Goal: Task Accomplishment & Management: Complete application form

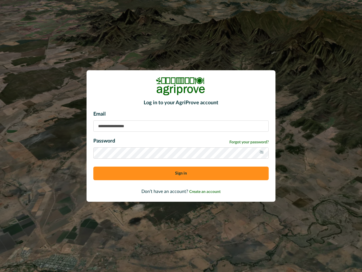
click at [181, 136] on div "Email Password Forgot your password? Sign in" at bounding box center [180, 147] width 175 height 74
click at [262, 153] on icon at bounding box center [262, 152] width 5 height 5
click at [181, 173] on button "Sign in" at bounding box center [180, 173] width 175 height 14
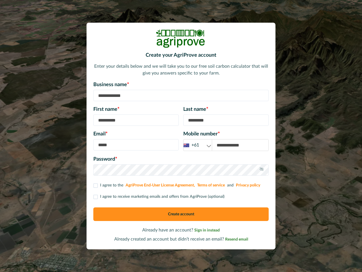
click at [181, 136] on div "Email * Mobile number * +61 +61 +44 +1" at bounding box center [180, 140] width 175 height 21
click at [198, 145] on div "+61" at bounding box center [198, 145] width 28 height 7
click at [262, 170] on icon at bounding box center [262, 169] width 5 height 5
